Goal: Check status: Check status

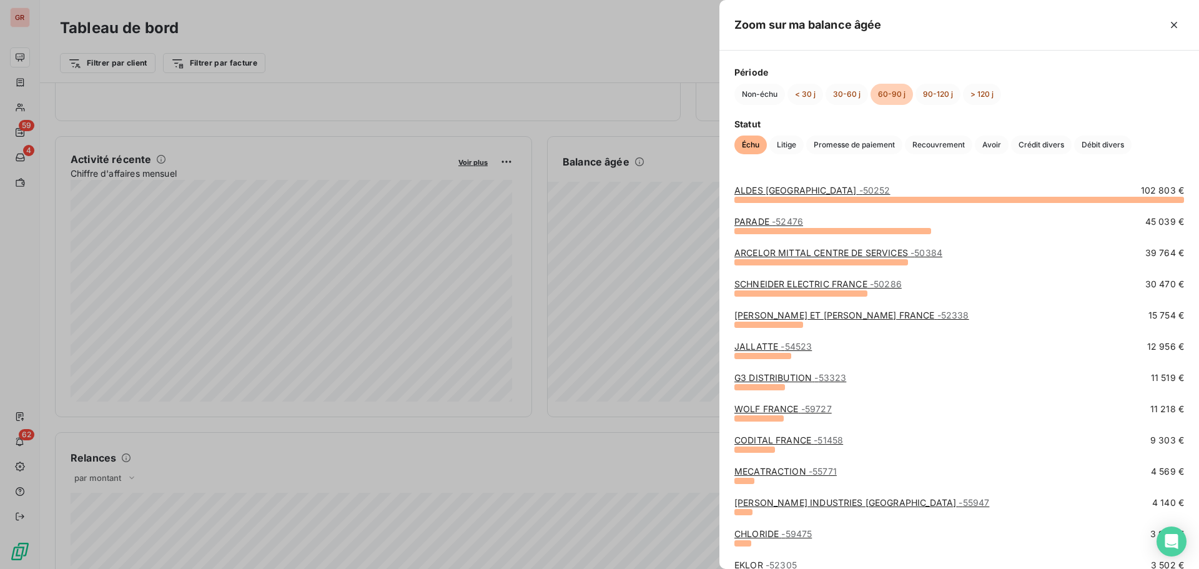
click at [451, 49] on div at bounding box center [599, 284] width 1199 height 569
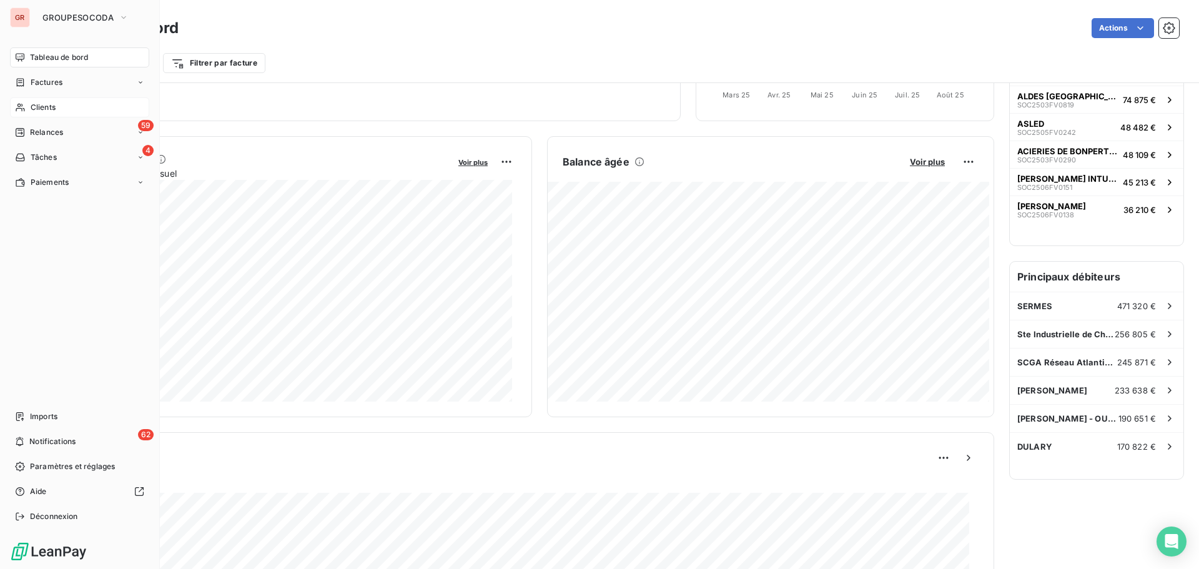
click at [61, 102] on div "Clients" at bounding box center [79, 107] width 139 height 20
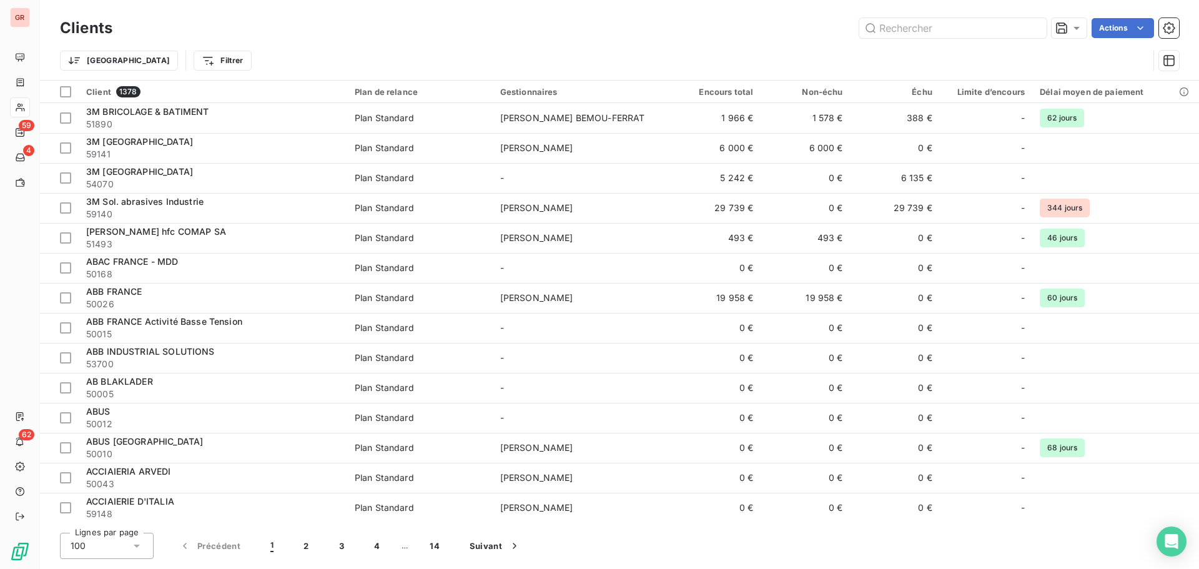
click at [586, 9] on div "Clients Actions Trier Filtrer" at bounding box center [619, 40] width 1159 height 80
click at [913, 30] on input "text" at bounding box center [952, 28] width 187 height 20
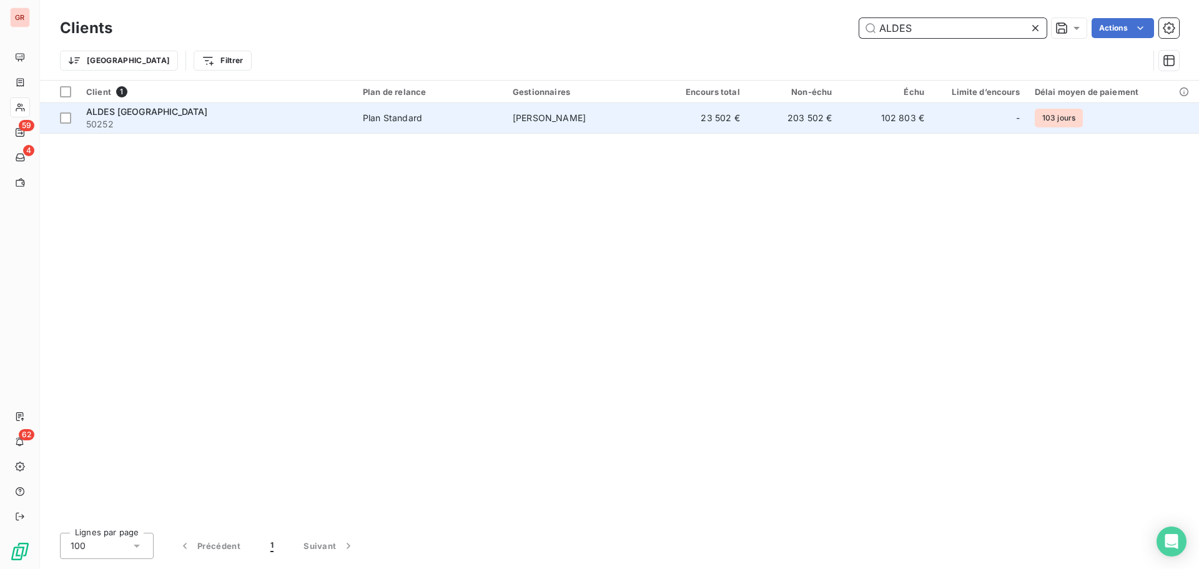
type input "ALDES"
click at [452, 111] on td "Plan Standard" at bounding box center [430, 118] width 150 height 30
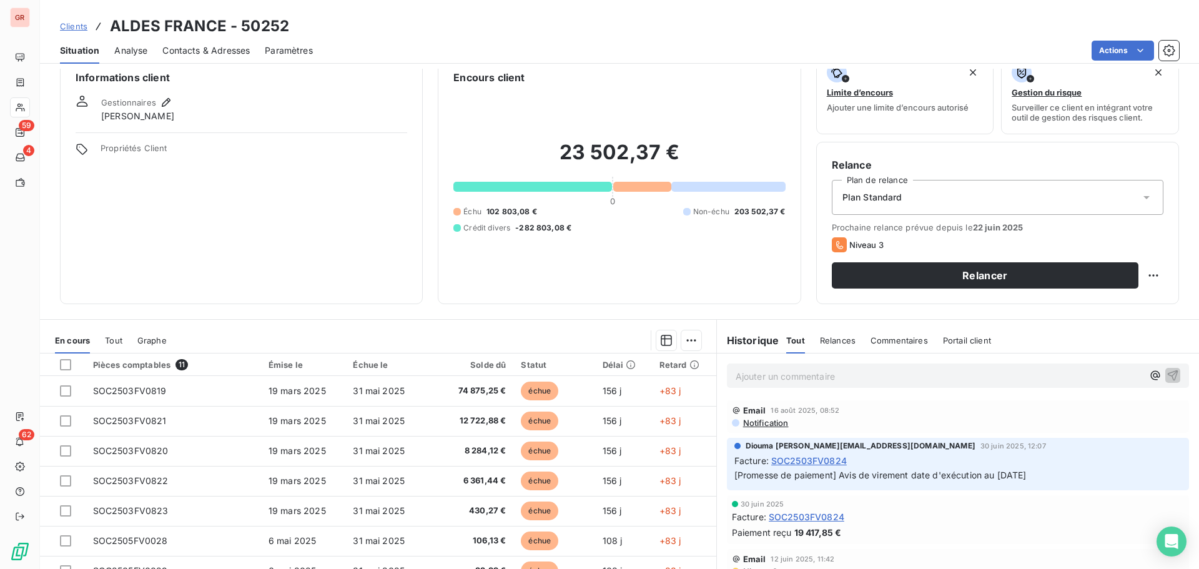
drag, startPoint x: 837, startPoint y: 475, endPoint x: 1030, endPoint y: 468, distance: 193.1
click at [1030, 468] on p "[Promesse de paiement] Avis de virement date d'exécution au [DATE]" at bounding box center [957, 475] width 447 height 14
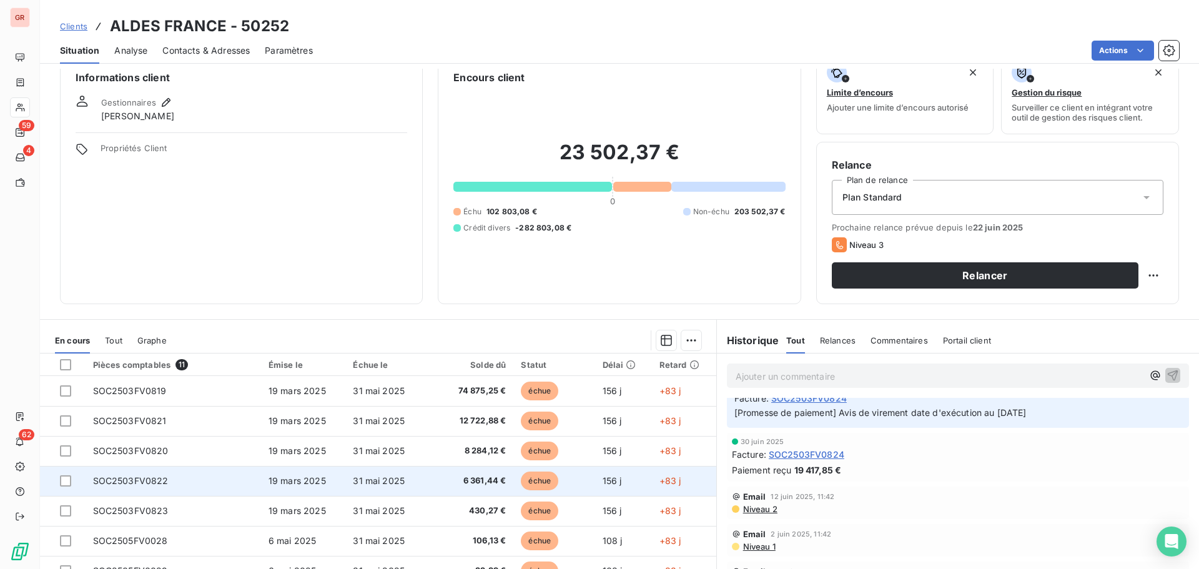
scroll to position [62, 0]
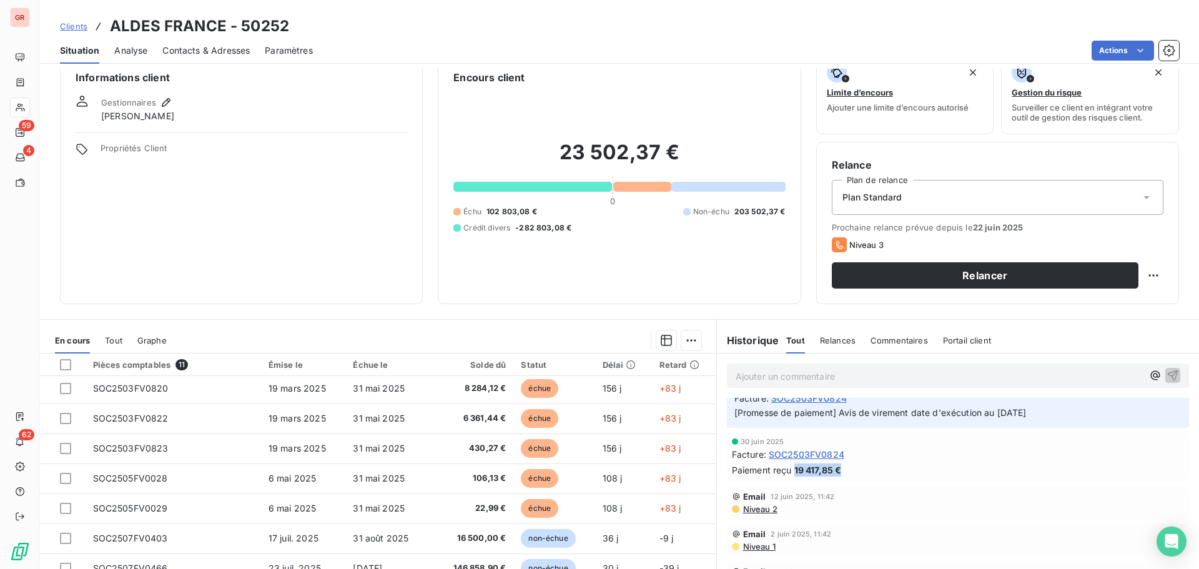
drag, startPoint x: 838, startPoint y: 470, endPoint x: 788, endPoint y: 470, distance: 50.0
click at [788, 470] on div "Paiement reçu 19 417,85 €" at bounding box center [958, 469] width 452 height 13
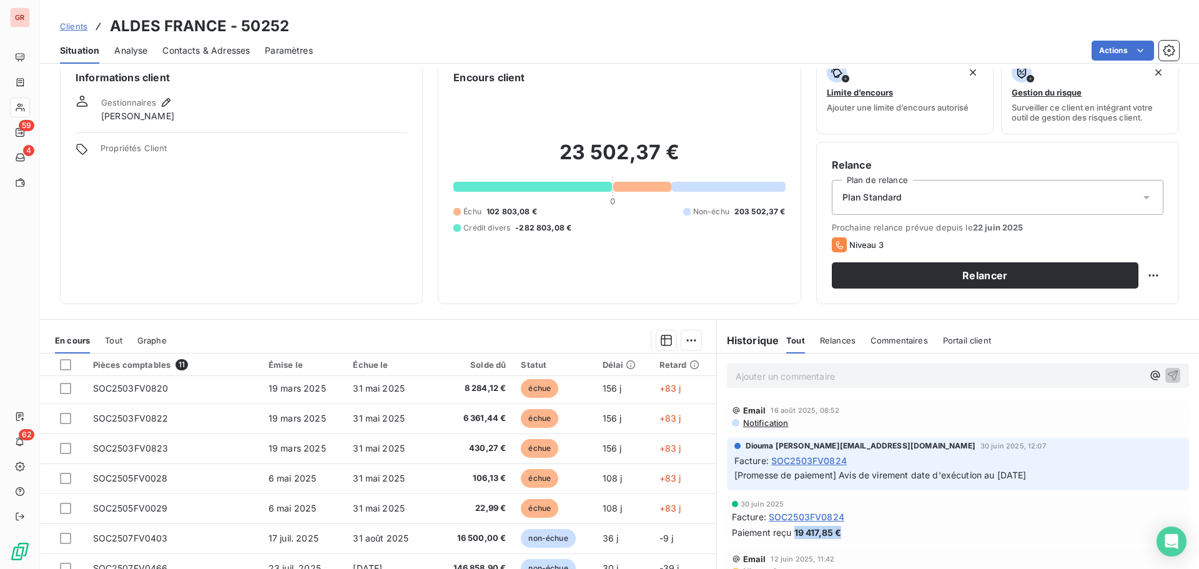
scroll to position [0, 0]
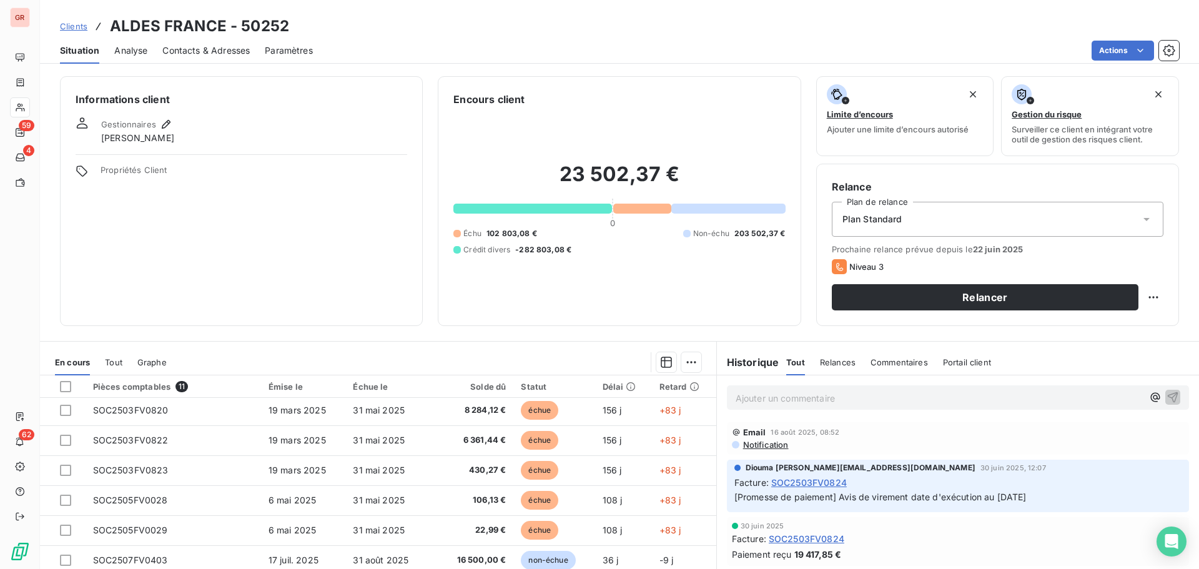
click at [751, 446] on span "Notification" at bounding box center [765, 445] width 47 height 10
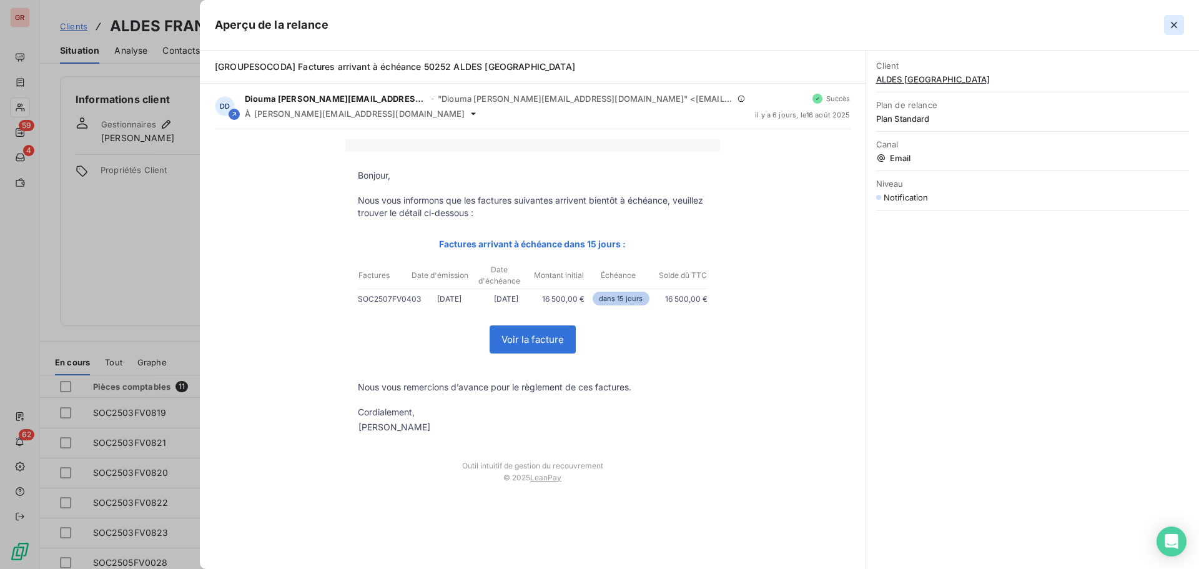
click at [1176, 24] on icon "button" at bounding box center [1174, 25] width 12 height 12
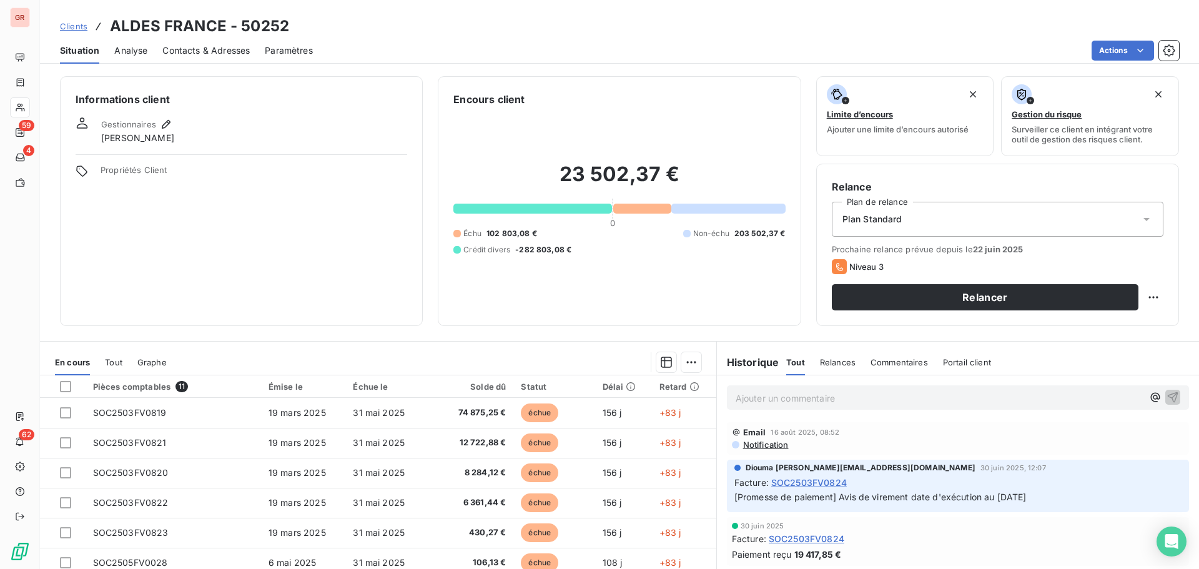
click at [836, 363] on span "Relances" at bounding box center [838, 362] width 36 height 10
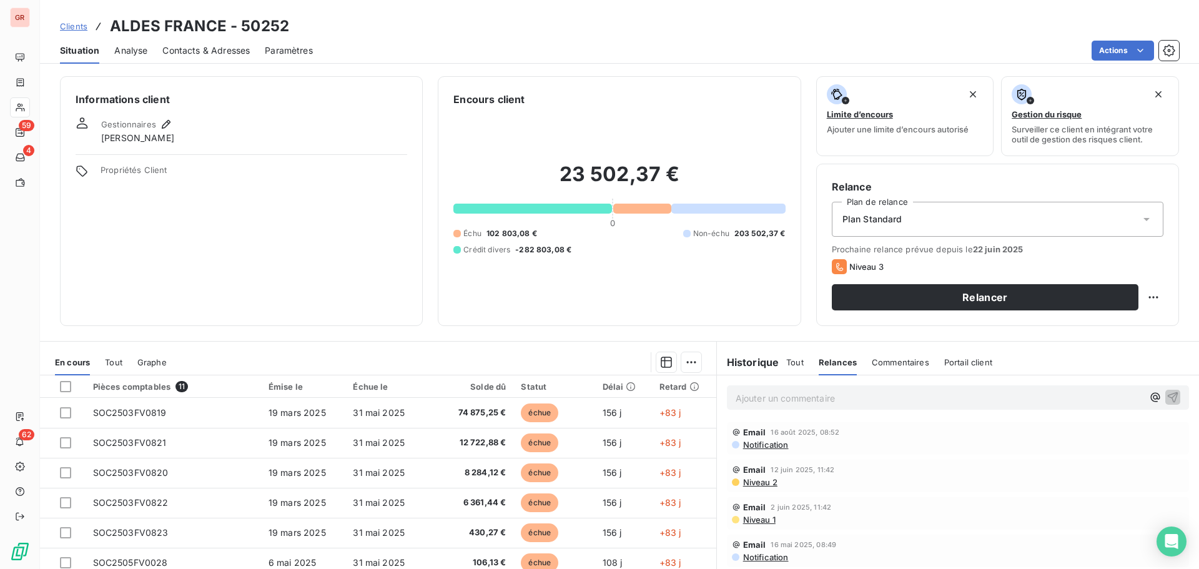
scroll to position [62, 0]
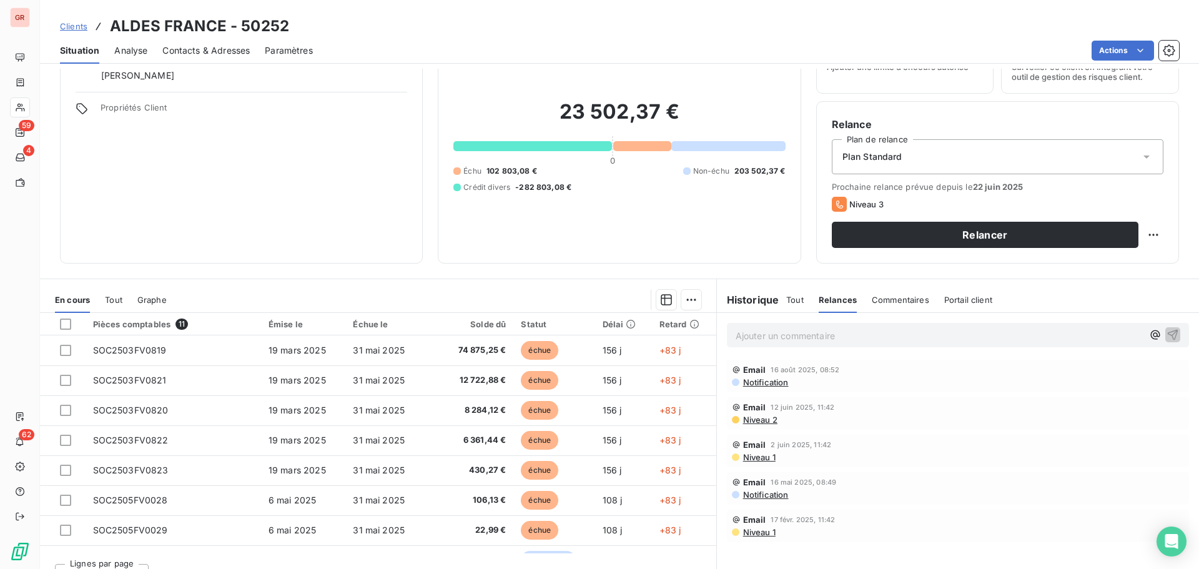
click at [766, 422] on span "Niveau 2" at bounding box center [760, 420] width 36 height 10
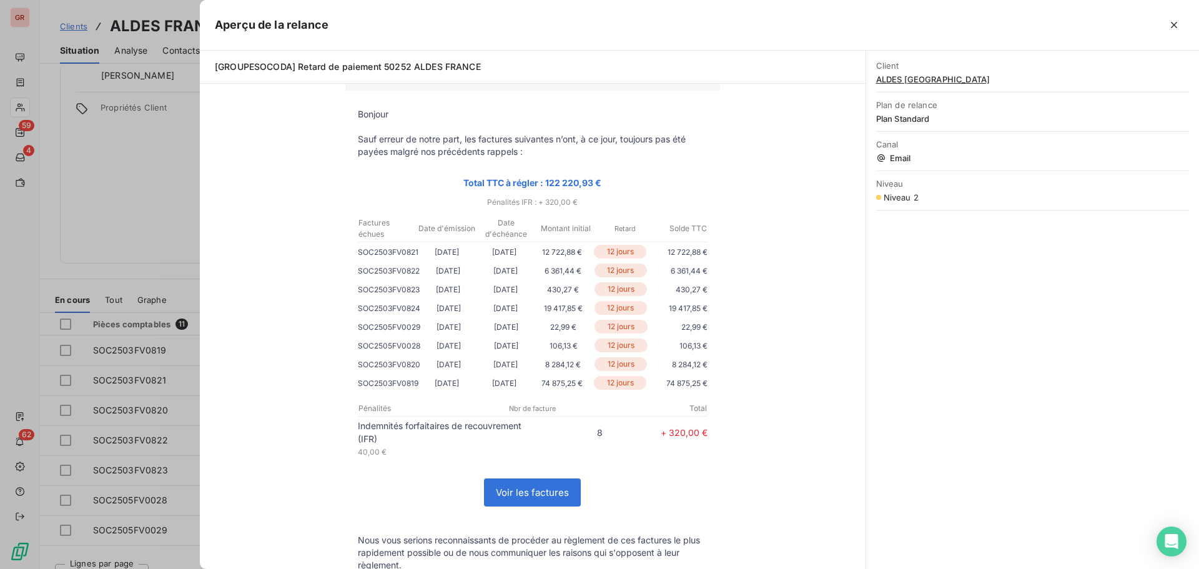
drag, startPoint x: 658, startPoint y: 439, endPoint x: 709, endPoint y: 438, distance: 51.2
click at [709, 438] on td "Indemnités forfaitaires de recouvrement (IFR) 8 + 320,00 € 40,00 €" at bounding box center [532, 441] width 375 height 44
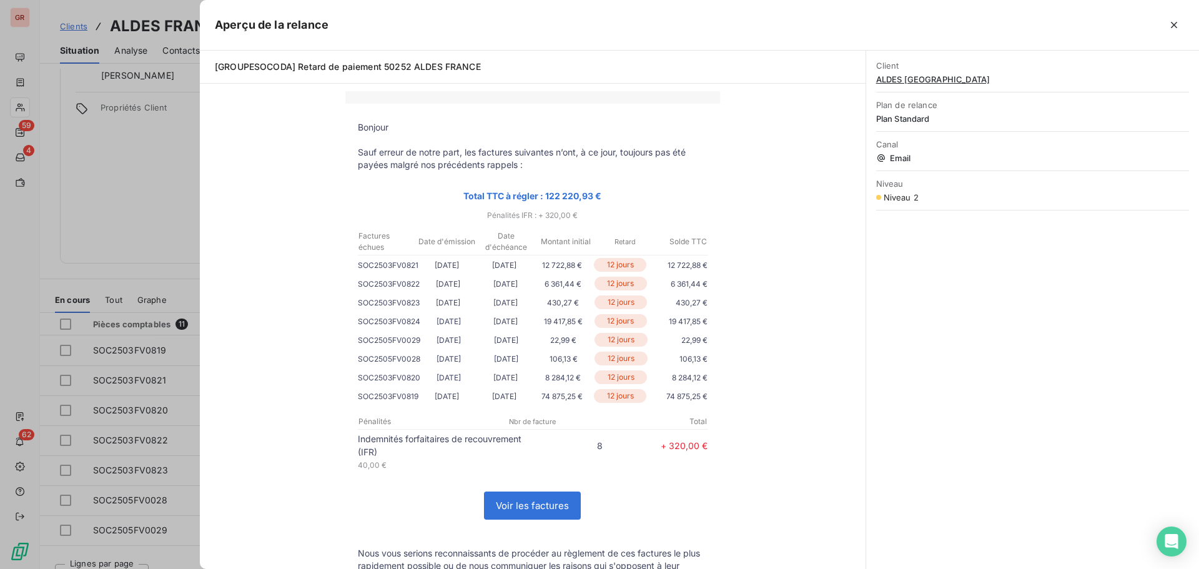
scroll to position [125, 0]
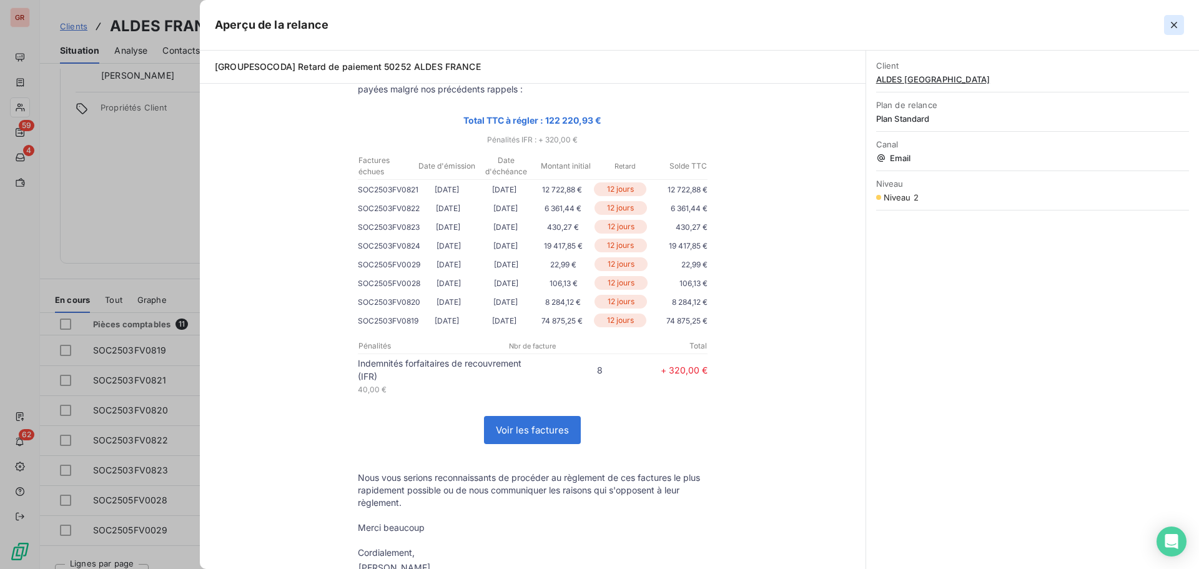
click at [1177, 24] on icon "button" at bounding box center [1174, 25] width 12 height 12
